Goal: Task Accomplishment & Management: Manage account settings

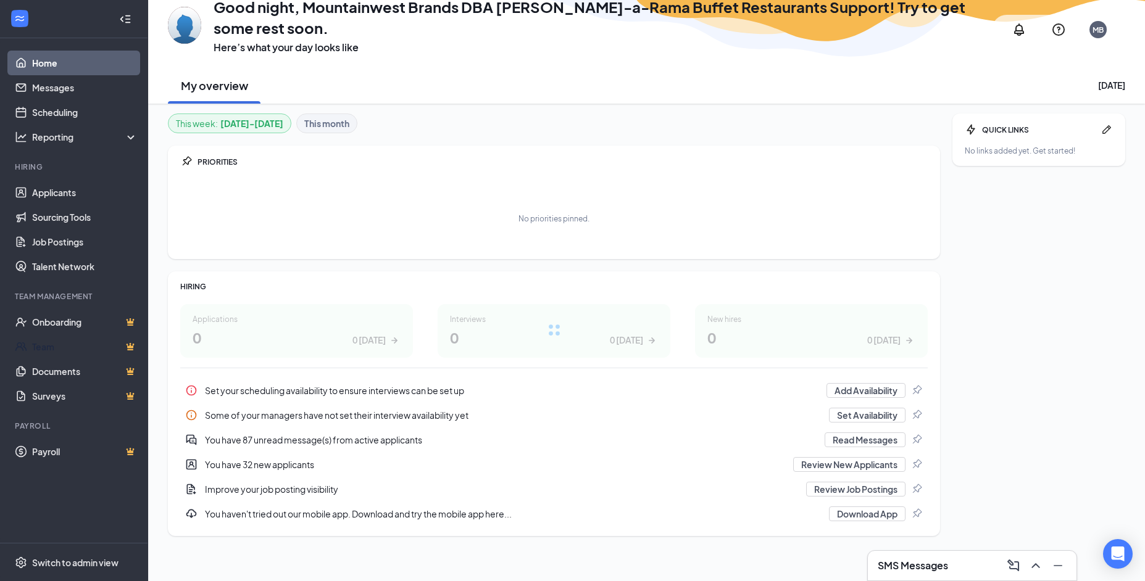
scroll to position [4, 0]
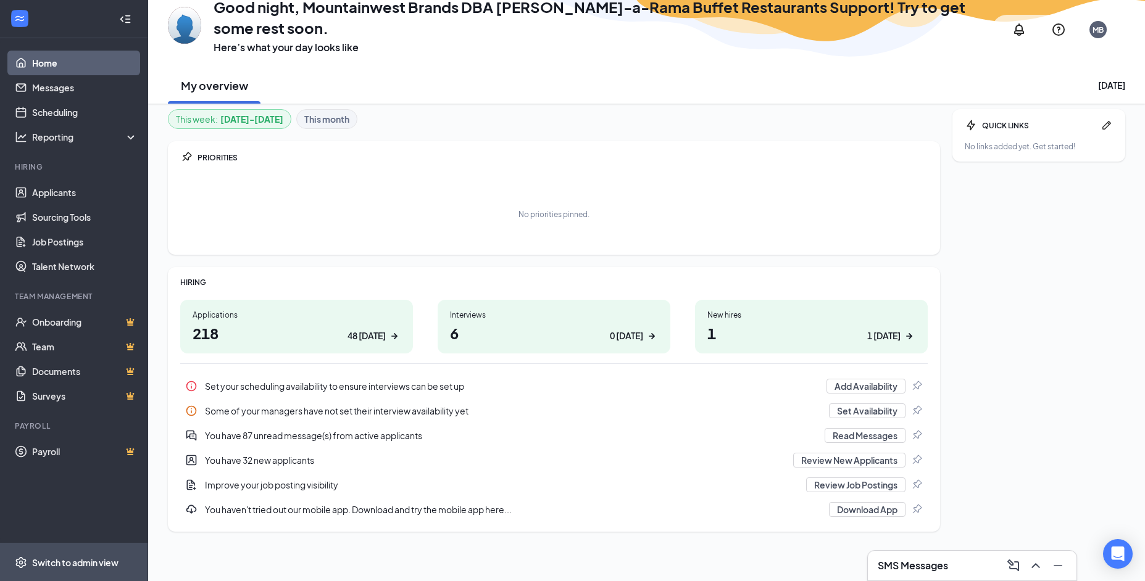
click at [97, 571] on span "Switch to admin view" at bounding box center [85, 563] width 106 height 38
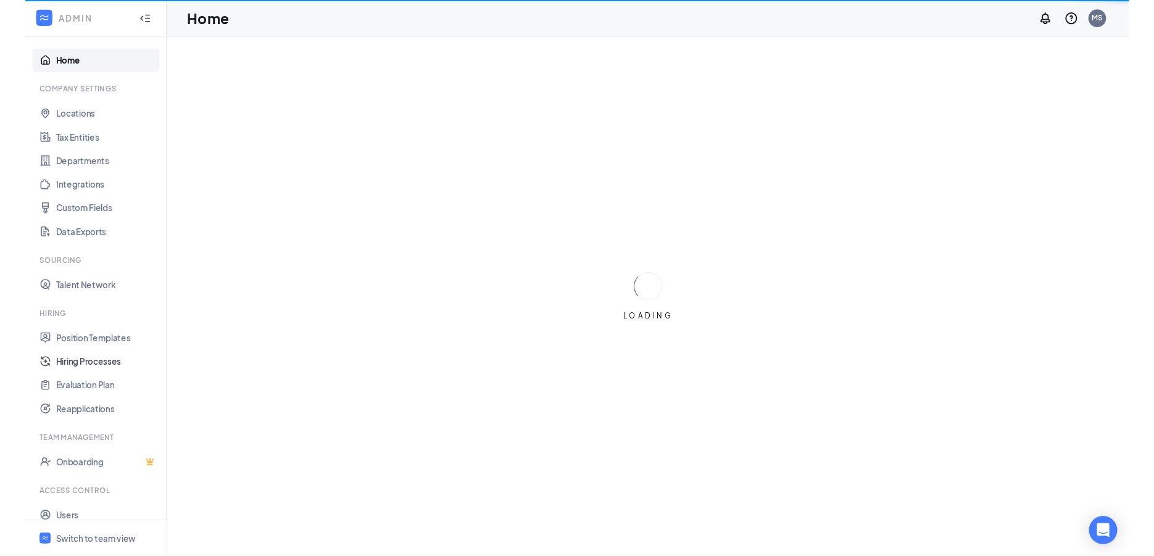
scroll to position [37, 0]
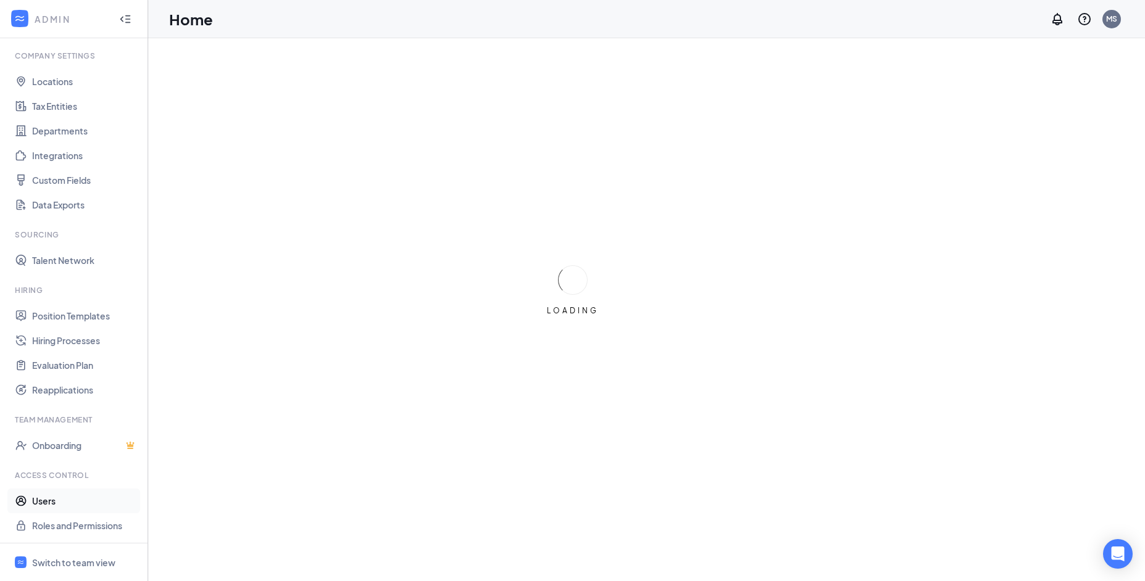
click at [84, 500] on link "Users" at bounding box center [85, 501] width 106 height 25
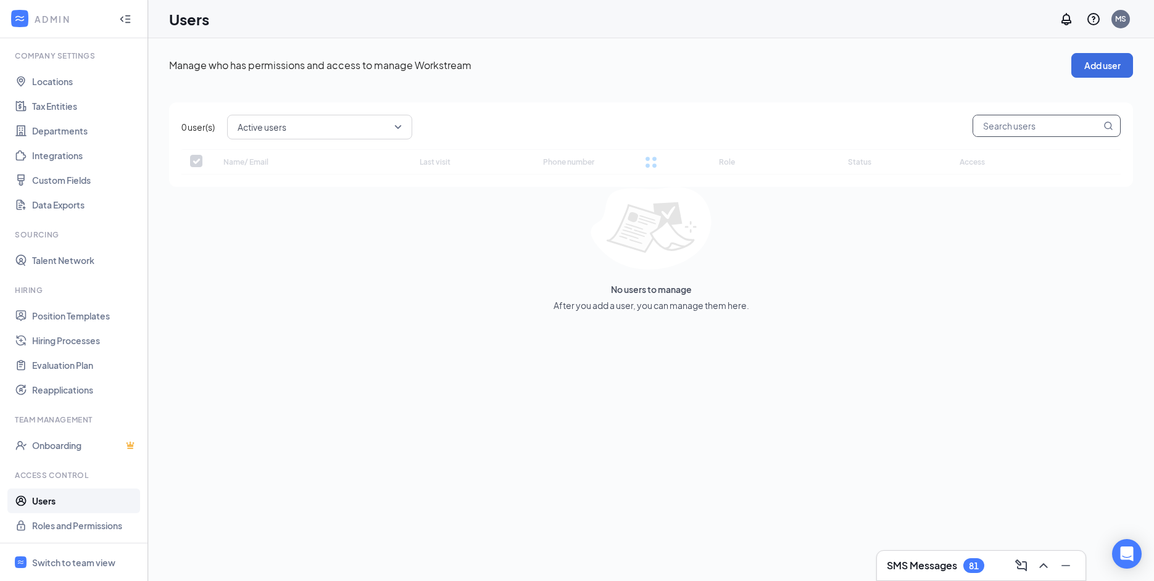
click at [1075, 126] on input "text" at bounding box center [1037, 125] width 128 height 21
paste input "[EMAIL_ADDRESS][PERSON_NAME][DOMAIN_NAME]"
type input "[EMAIL_ADDRESS][PERSON_NAME][DOMAIN_NAME]"
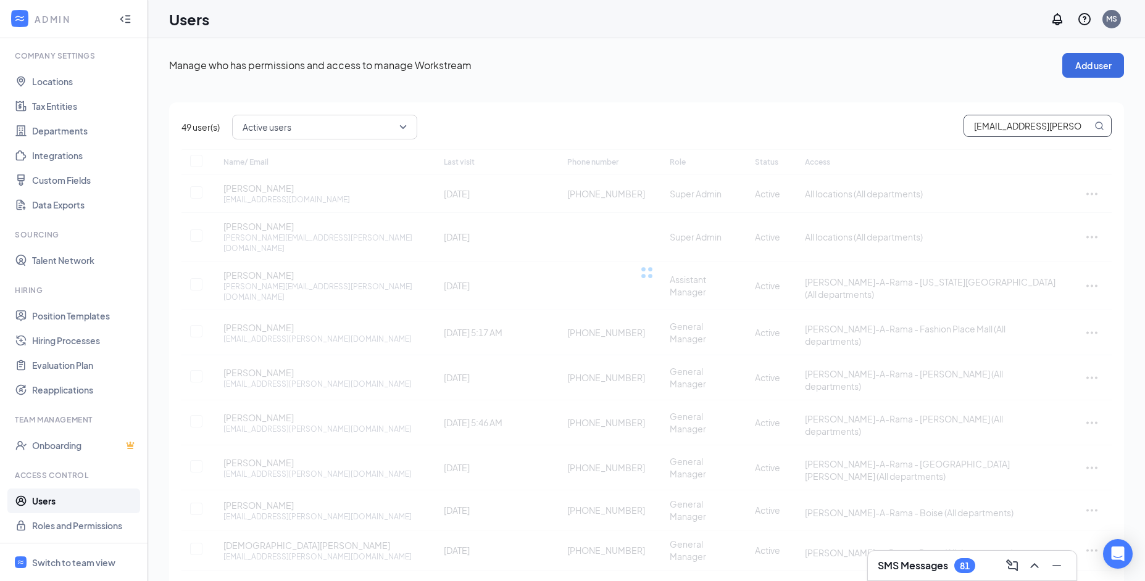
checkbox input "true"
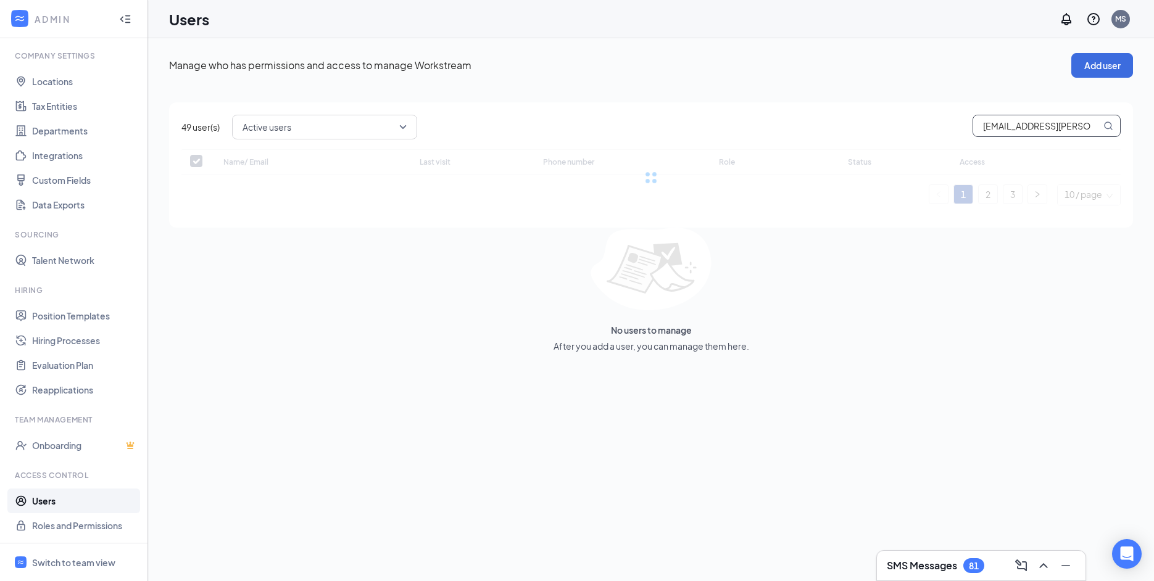
type input "[EMAIL_ADDRESS][PERSON_NAME][DOMAIN_NAME]"
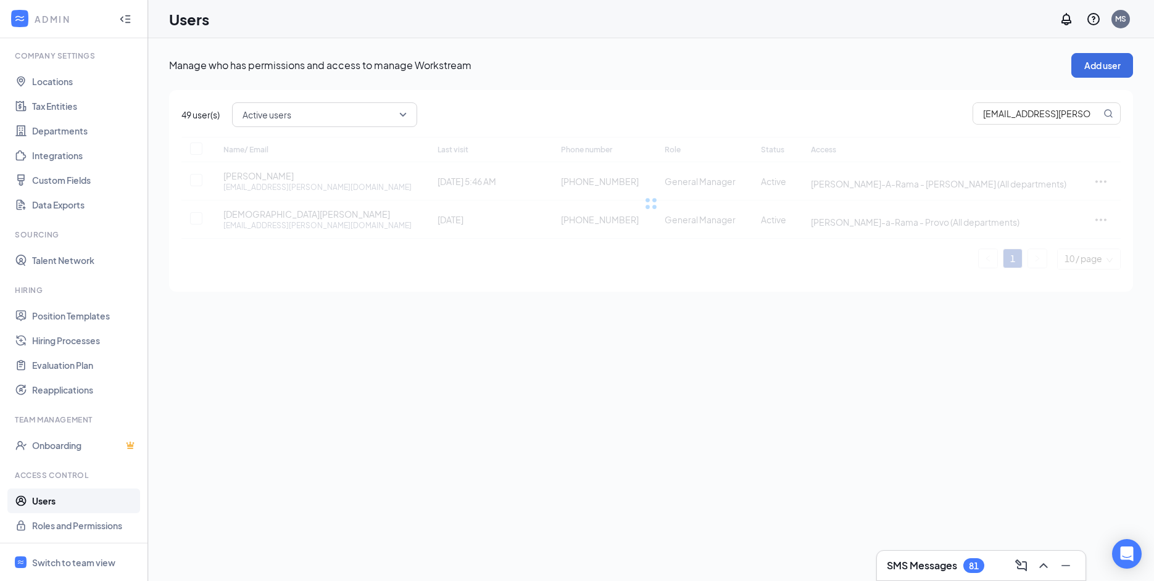
checkbox input "false"
